Goal: Task Accomplishment & Management: Manage account settings

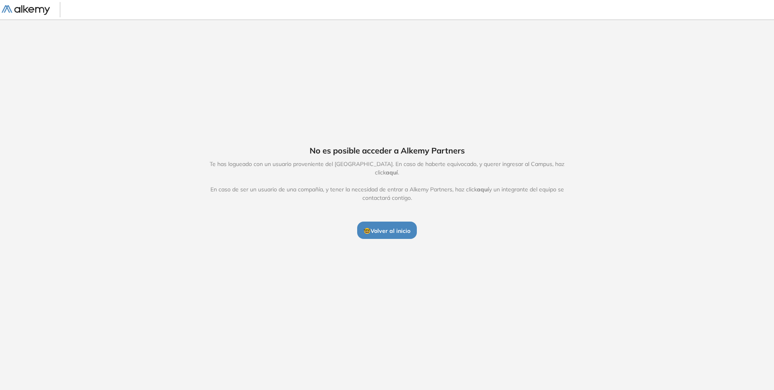
click at [388, 230] on span "🤓 Volver al inicio" at bounding box center [387, 230] width 47 height 7
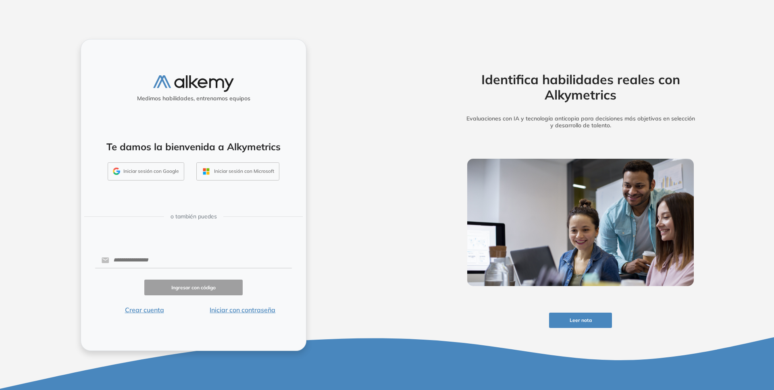
click at [115, 175] on button "Iniciar sesión con Google" at bounding box center [146, 172] width 77 height 19
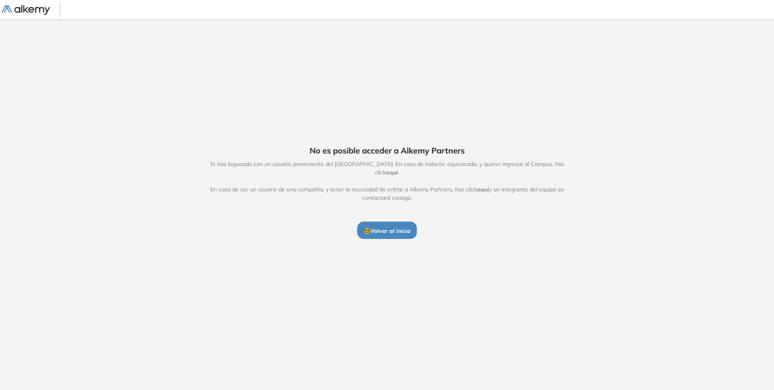
drag, startPoint x: 448, startPoint y: 88, endPoint x: 534, endPoint y: 130, distance: 96.0
click at [452, 89] on div "No es posible acceder a Alkemy Partners Te has logueado con un usuario provenie…" at bounding box center [387, 191] width 774 height 345
click at [398, 169] on span "aquí" at bounding box center [392, 172] width 12 height 7
